Goal: Task Accomplishment & Management: Complete application form

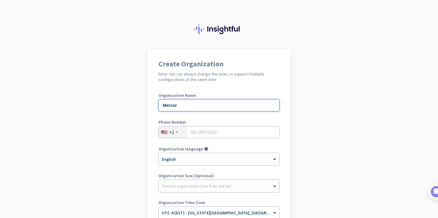
type input "Mercor"
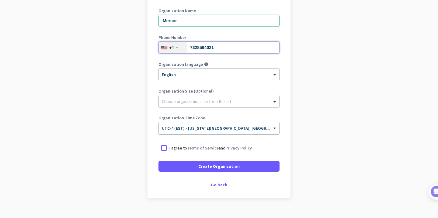
scroll to position [85, 0]
type input "7328594021"
click at [165, 149] on div at bounding box center [163, 147] width 11 height 11
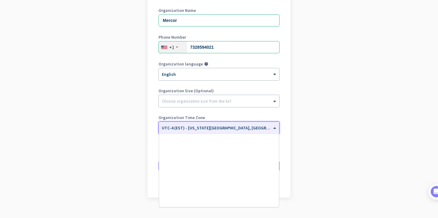
scroll to position [712, 0]
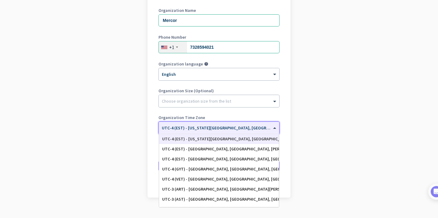
click at [222, 126] on input "text" at bounding box center [213, 125] width 102 height 5
click at [395, 142] on app-onboarding-organization "Create Organization Note: You can always change this later, or support multiple…" at bounding box center [219, 95] width 438 height 263
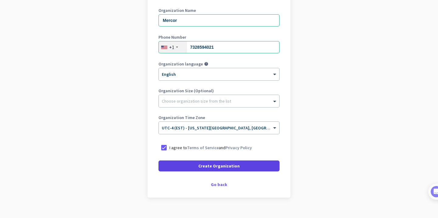
click at [232, 168] on span "Create Organization" at bounding box center [218, 166] width 41 height 6
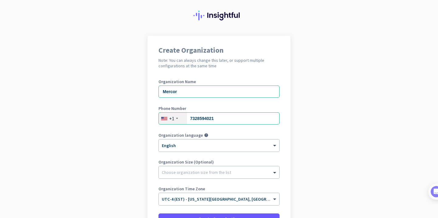
scroll to position [9, 0]
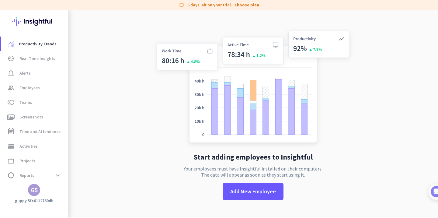
click at [32, 194] on div "G5" at bounding box center [34, 190] width 12 height 12
click at [139, 130] on div at bounding box center [219, 109] width 438 height 218
click at [36, 190] on div "G5" at bounding box center [34, 190] width 7 height 6
click at [115, 99] on div at bounding box center [219, 109] width 438 height 218
click at [210, 5] on div "label 6 days left on your trial. Choose plan" at bounding box center [219, 5] width 438 height 10
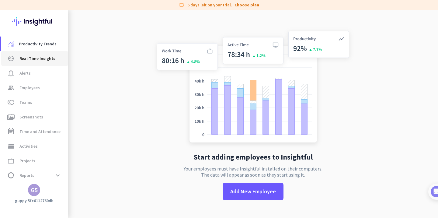
click at [36, 60] on span "Real-Time Insights" at bounding box center [37, 58] width 36 height 7
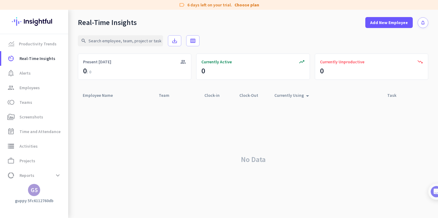
click at [35, 21] on img at bounding box center [34, 22] width 44 height 24
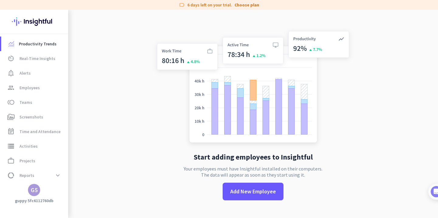
click at [207, 5] on div "label 6 days left on your trial. Choose plan" at bounding box center [219, 5] width 438 height 10
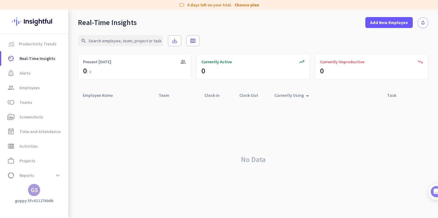
click at [38, 185] on div "G5" at bounding box center [34, 190] width 12 height 12
click at [68, 177] on span "Sign out" at bounding box center [66, 177] width 37 height 5
